Goal: Information Seeking & Learning: Learn about a topic

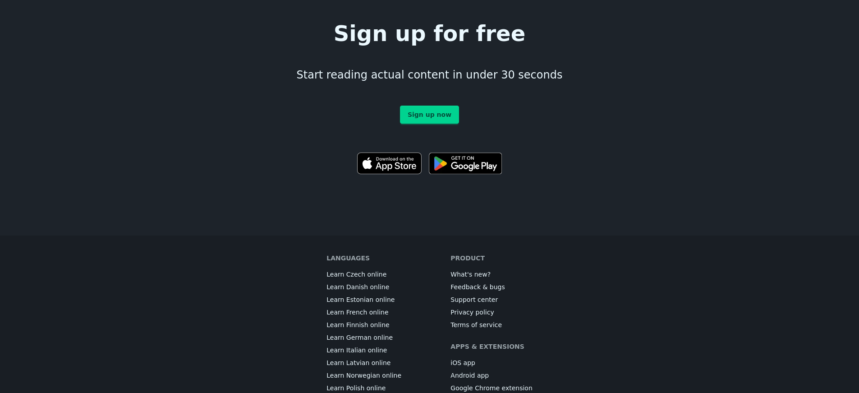
scroll to position [5041, 0]
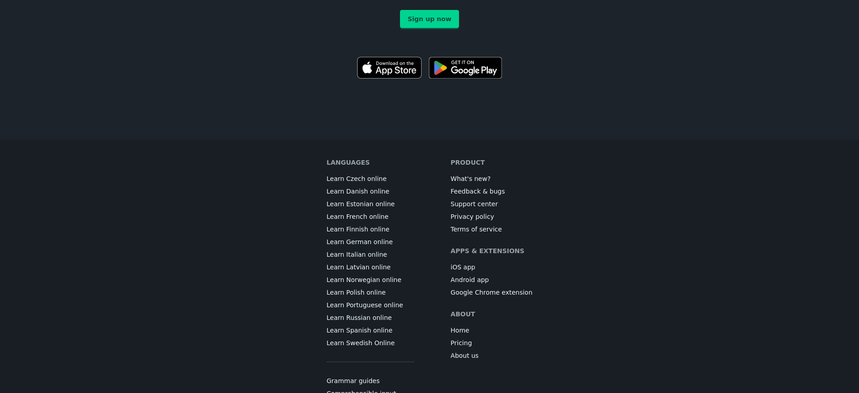
click at [372, 376] on link "Grammar guides" at bounding box center [352, 380] width 53 height 9
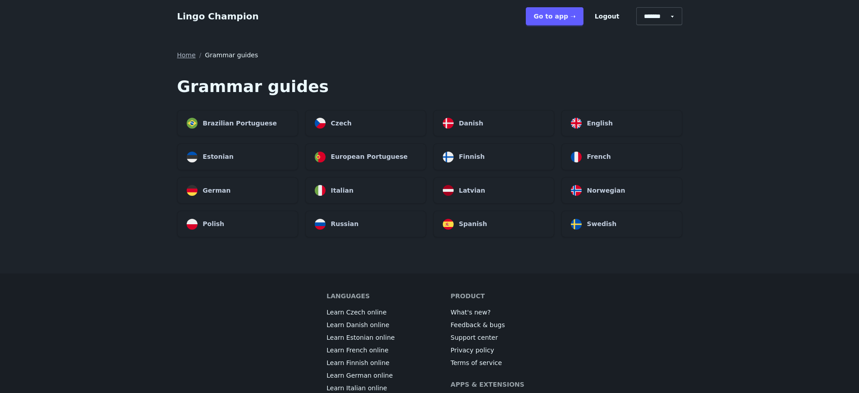
click at [119, 106] on main "Home / Grammar guides Grammar guides Brazilian Portuguese Czech Danish English …" at bounding box center [429, 152] width 859 height 241
click at [743, 104] on main "Home / Grammar guides Grammar guides Brazilian Portuguese Czech Danish English …" at bounding box center [429, 152] width 859 height 241
